Goal: Use online tool/utility: Utilize a website feature to perform a specific function

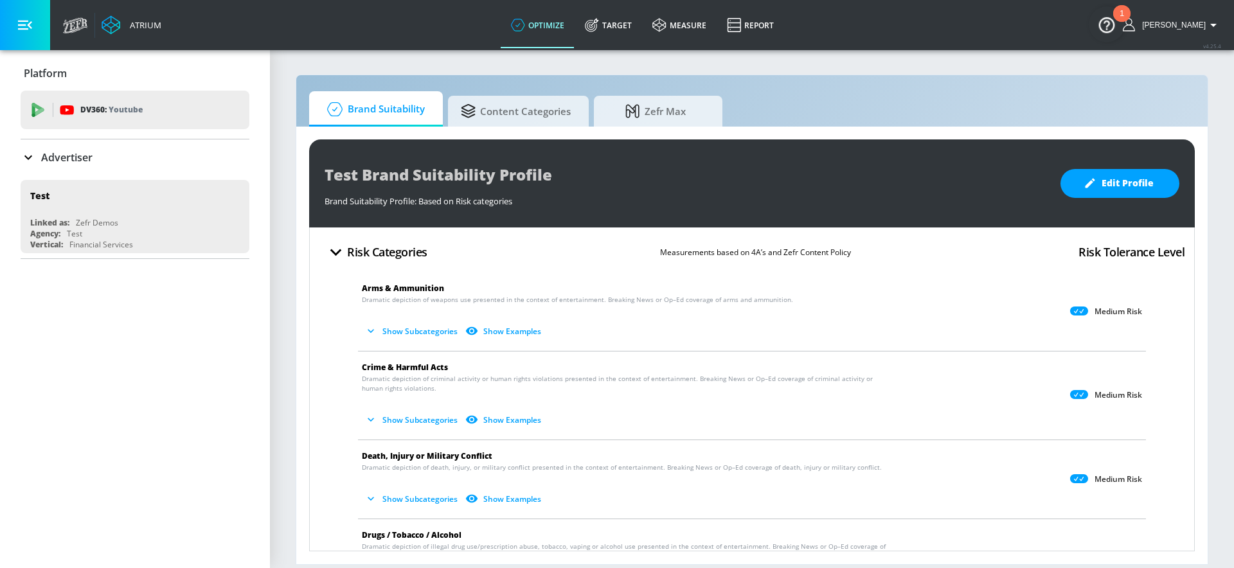
click at [208, 157] on div "Advertiser" at bounding box center [135, 157] width 229 height 15
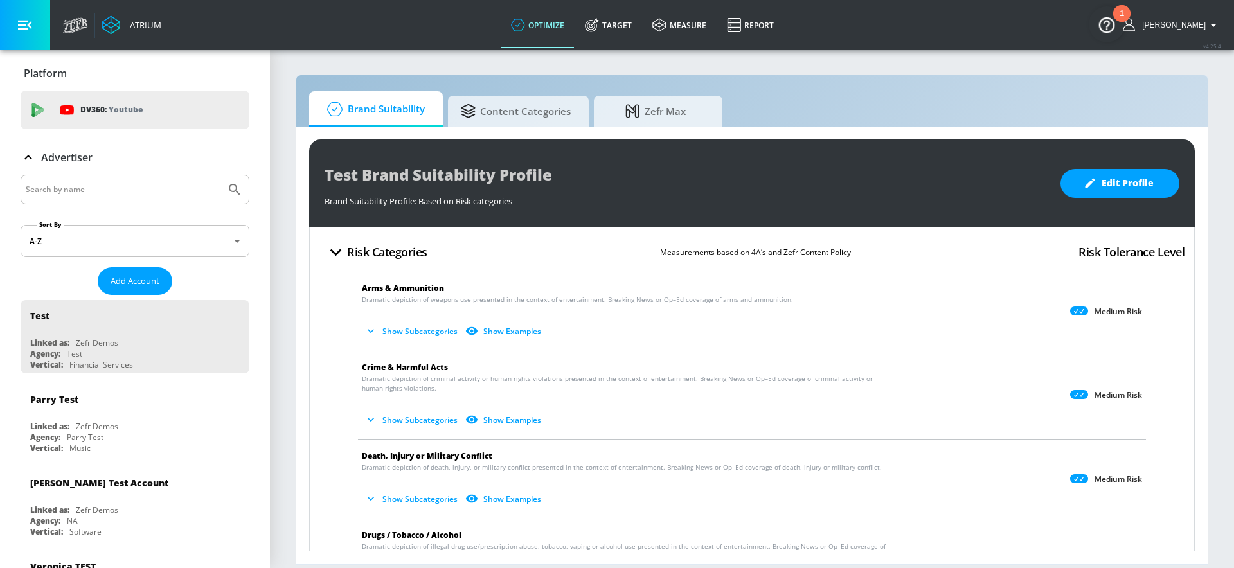
click at [151, 185] on input "Search by name" at bounding box center [123, 189] width 195 height 17
type input "new balance"
click at [220, 175] on button "Submit Search" at bounding box center [234, 189] width 28 height 28
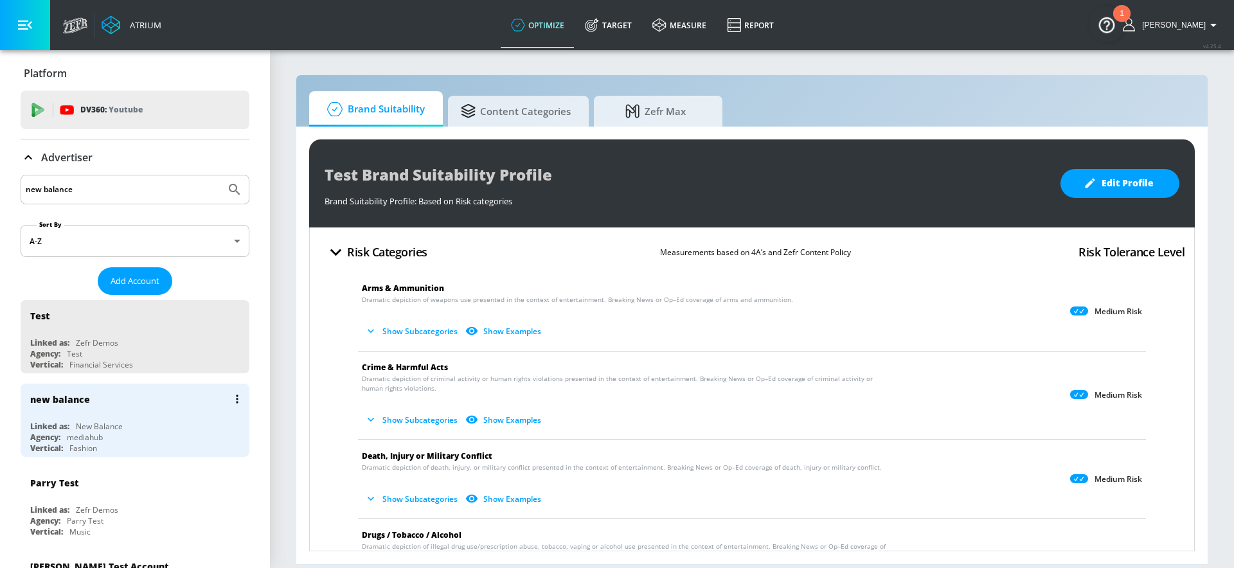
click at [132, 433] on div "Agency: mediahub" at bounding box center [138, 437] width 216 height 11
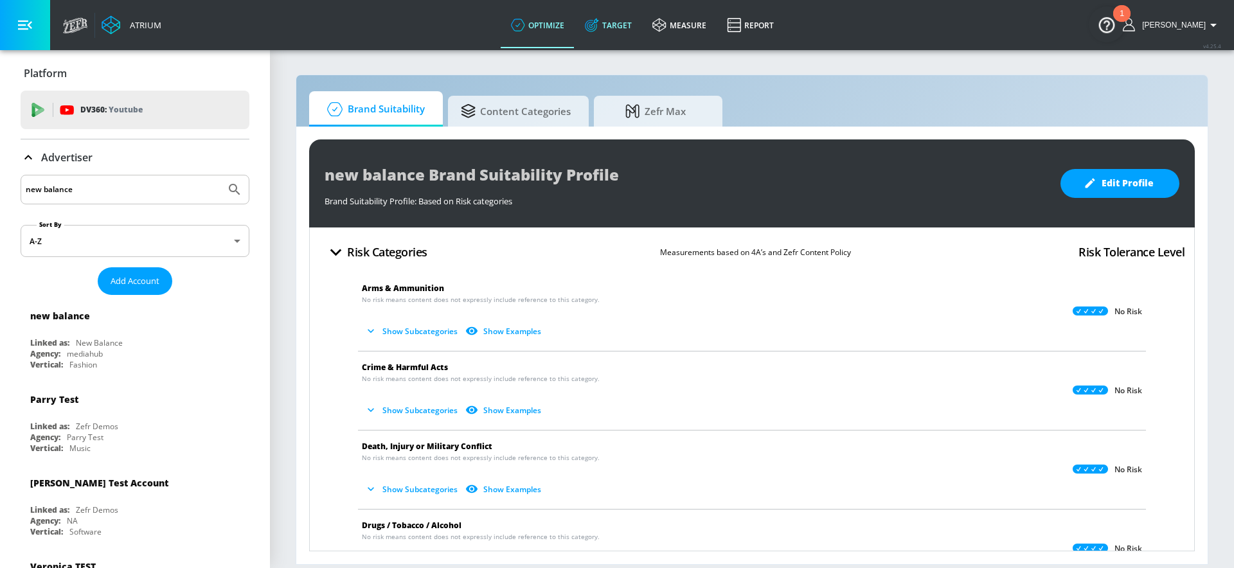
click at [598, 20] on icon at bounding box center [594, 22] width 8 height 8
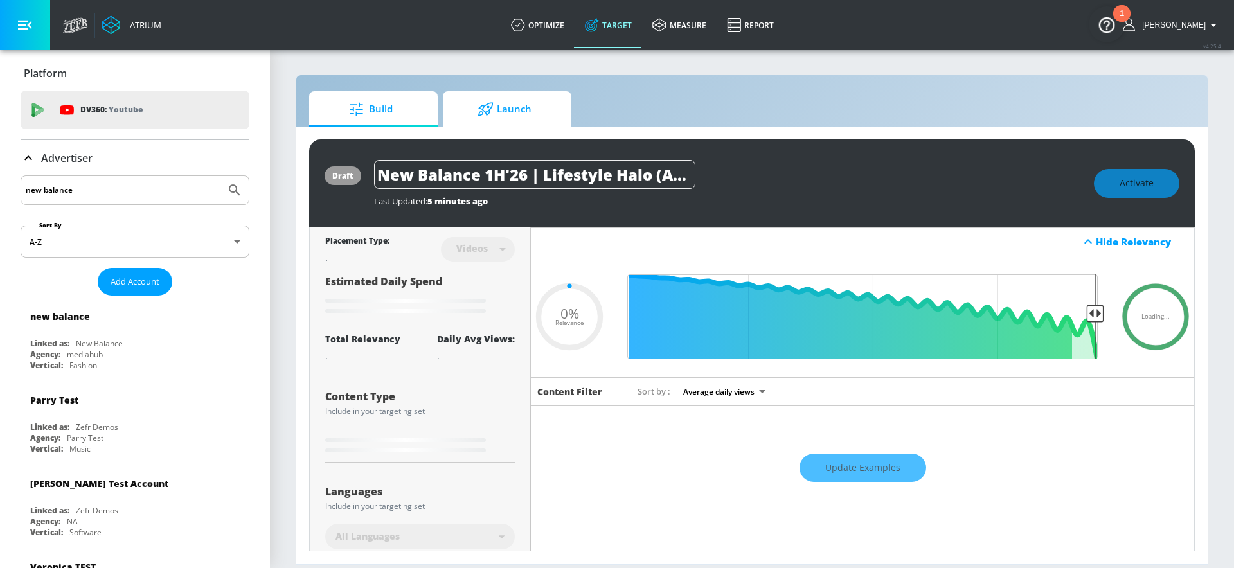
type input "0.05"
click at [512, 105] on span "Launch" at bounding box center [505, 109] width 98 height 31
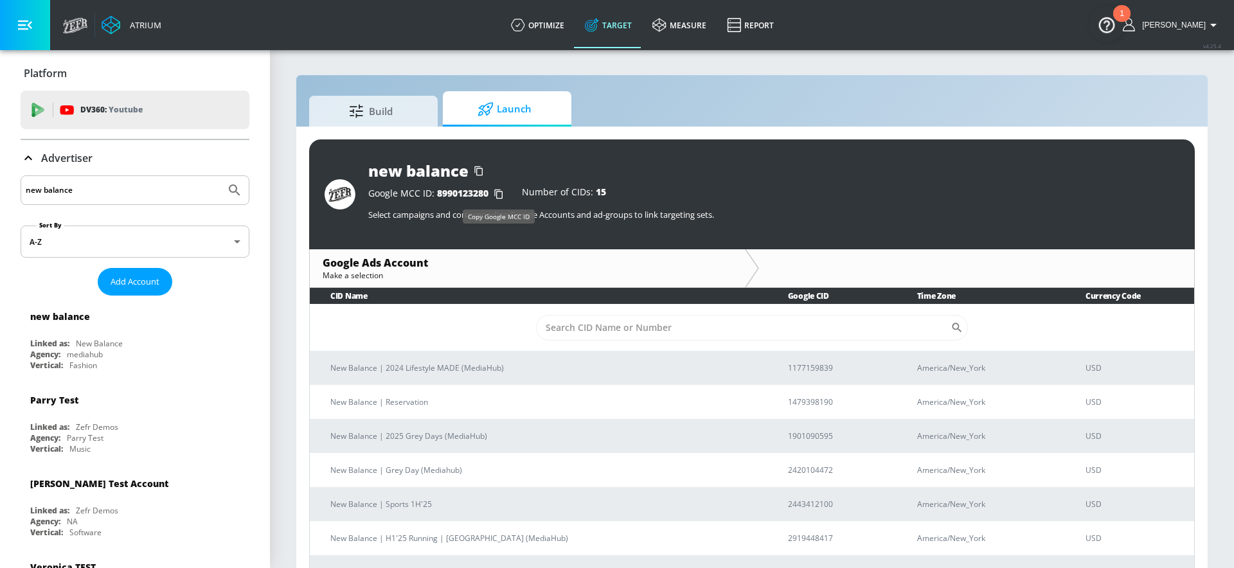
click at [503, 192] on icon "button" at bounding box center [498, 194] width 21 height 21
